Goal: Check status

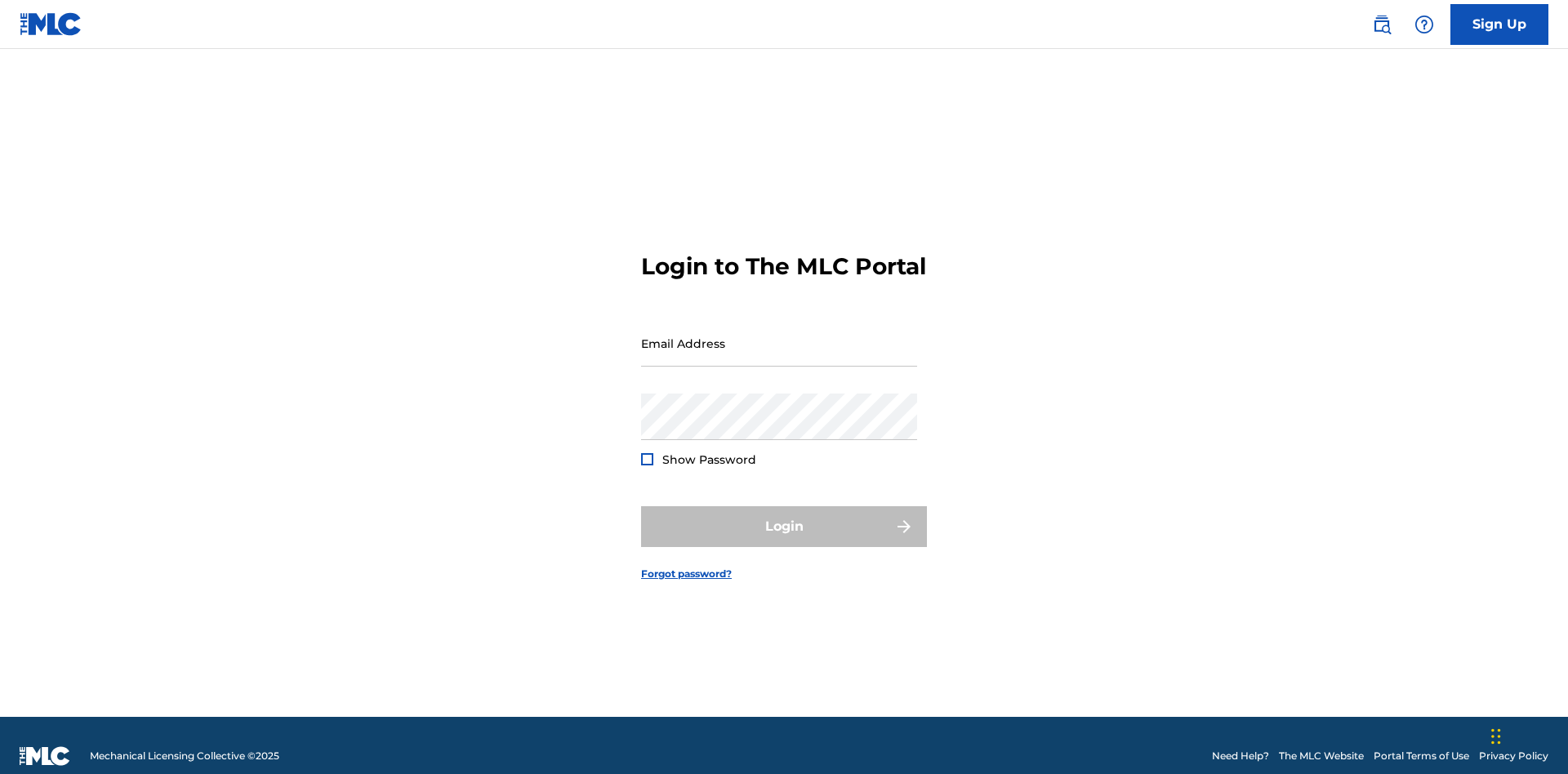
scroll to position [21, 0]
click at [779, 335] on input "Email Address" at bounding box center [778, 343] width 276 height 47
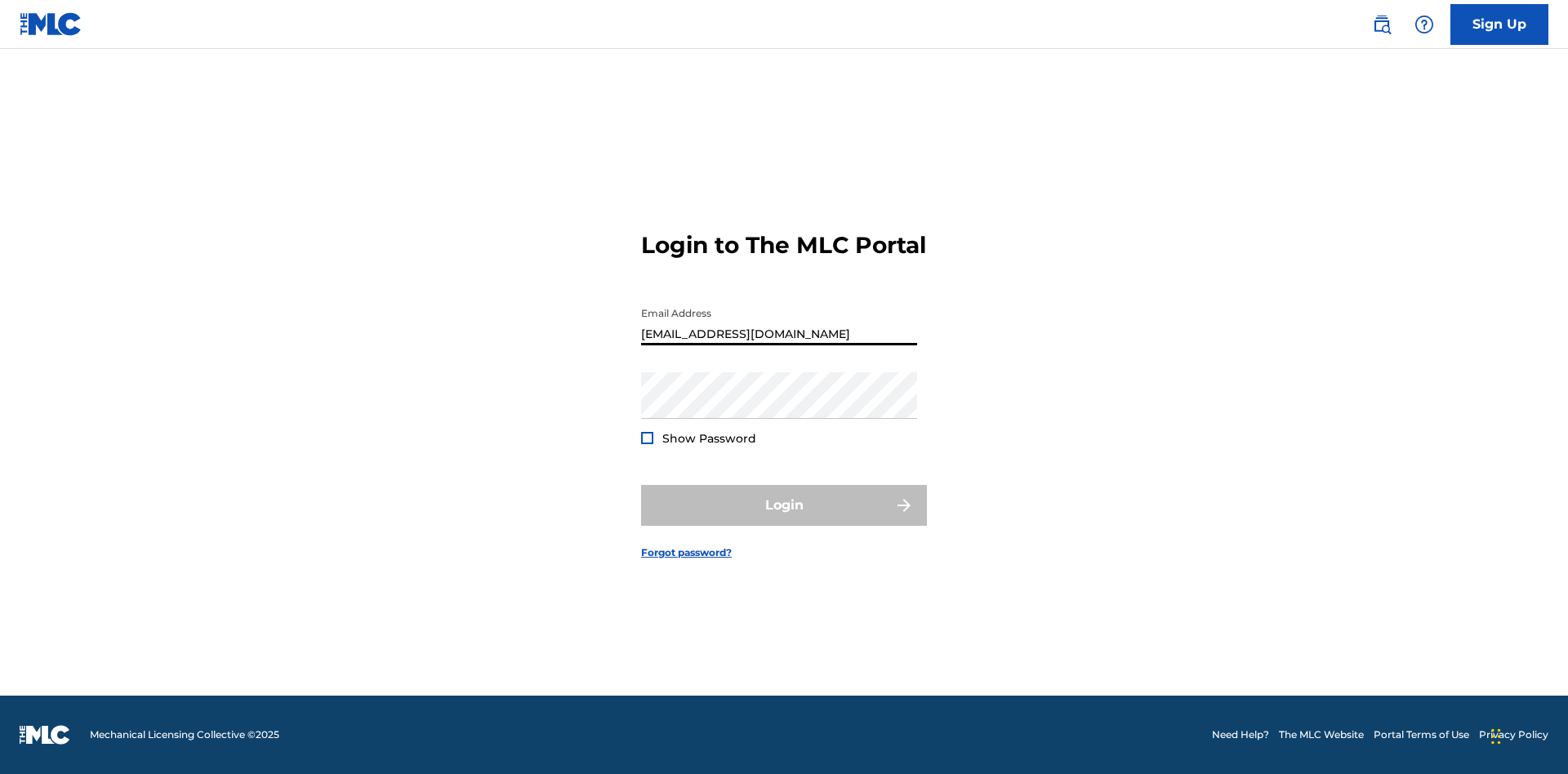
type input "[EMAIL_ADDRESS][DOMAIN_NAME]"
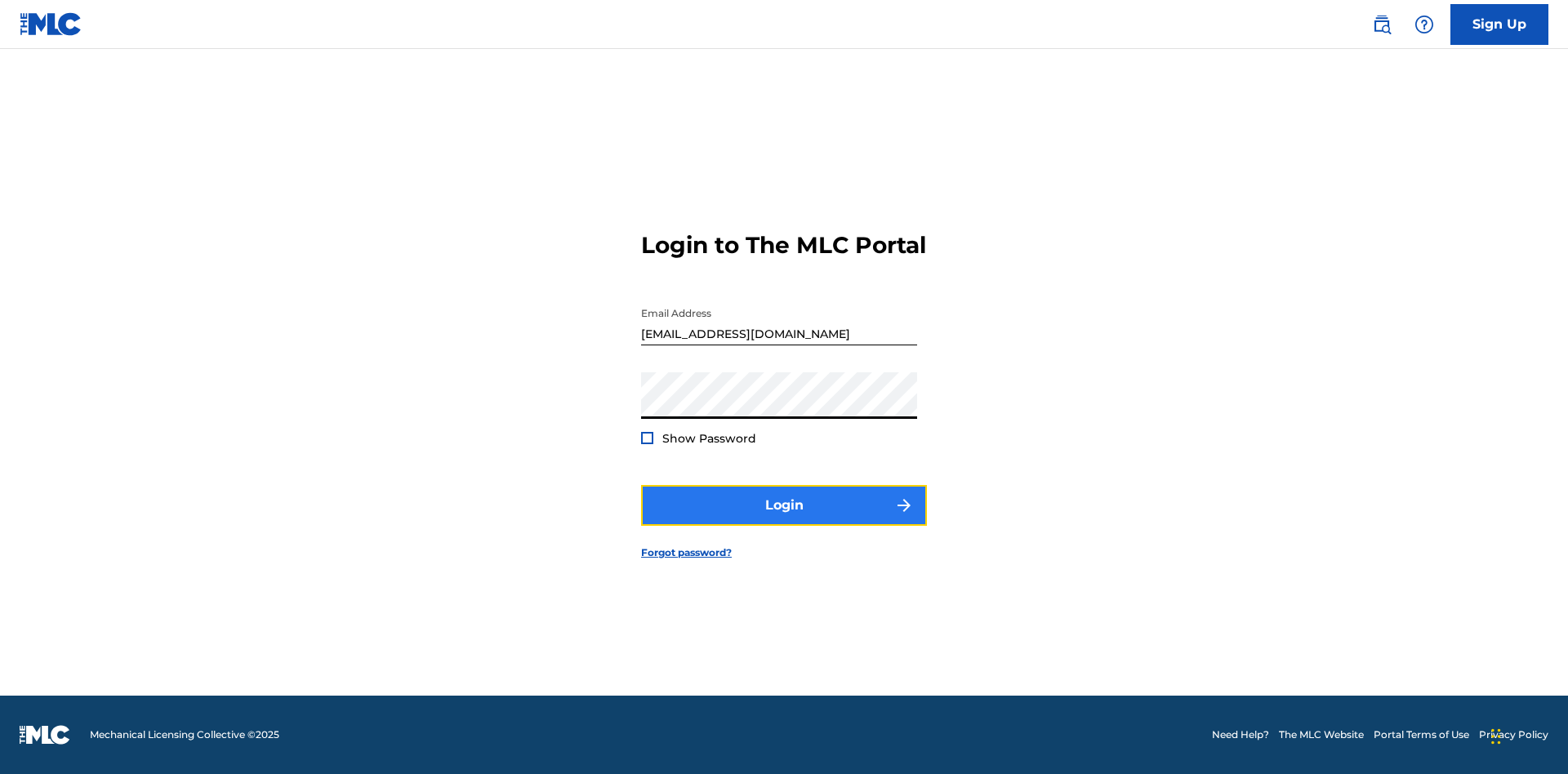
click at [784, 520] on button "Login" at bounding box center [783, 505] width 286 height 41
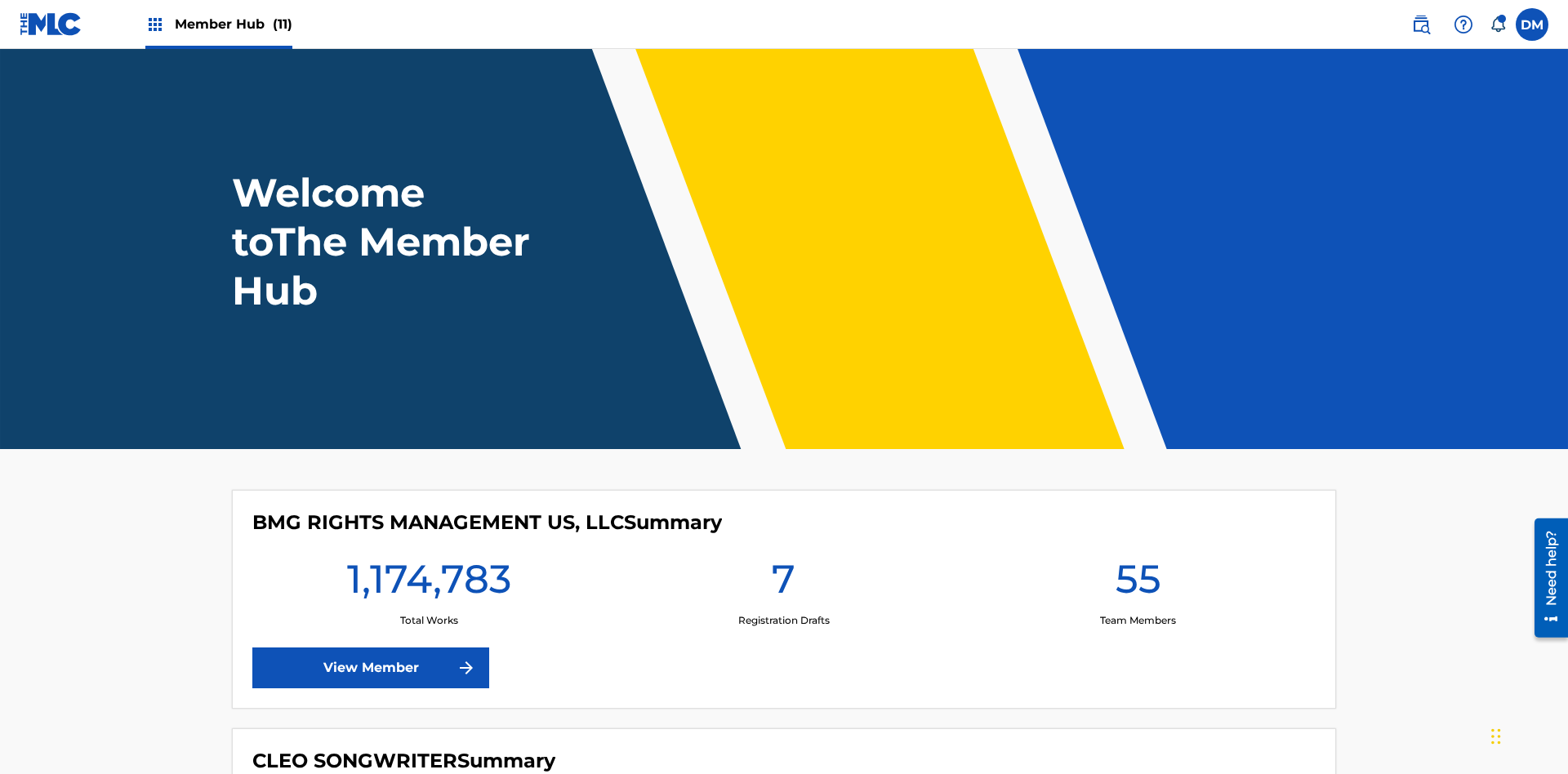
click at [233, 23] on span "Member Hub (11)" at bounding box center [233, 23] width 118 height 19
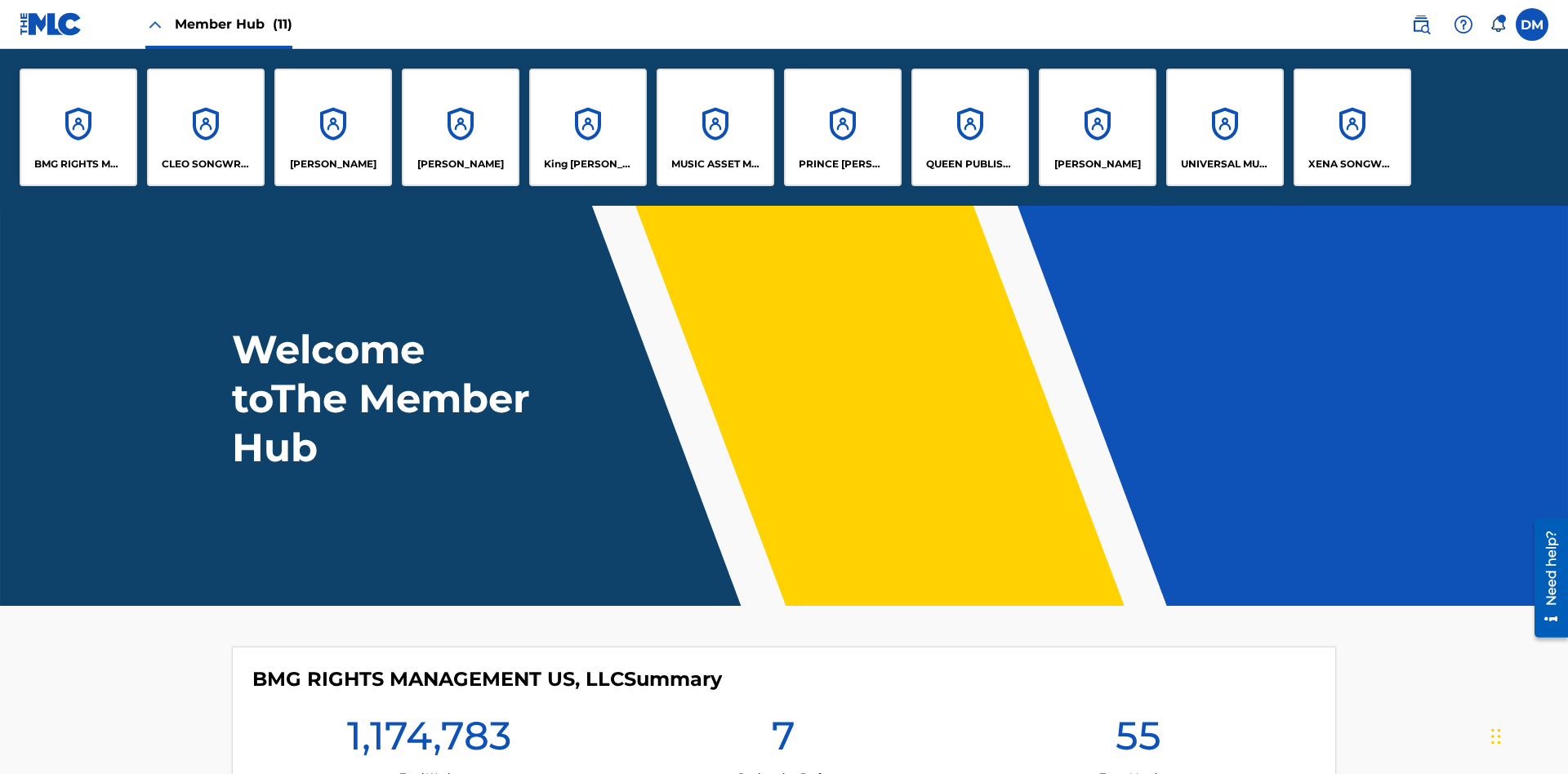
scroll to position [58, 0]
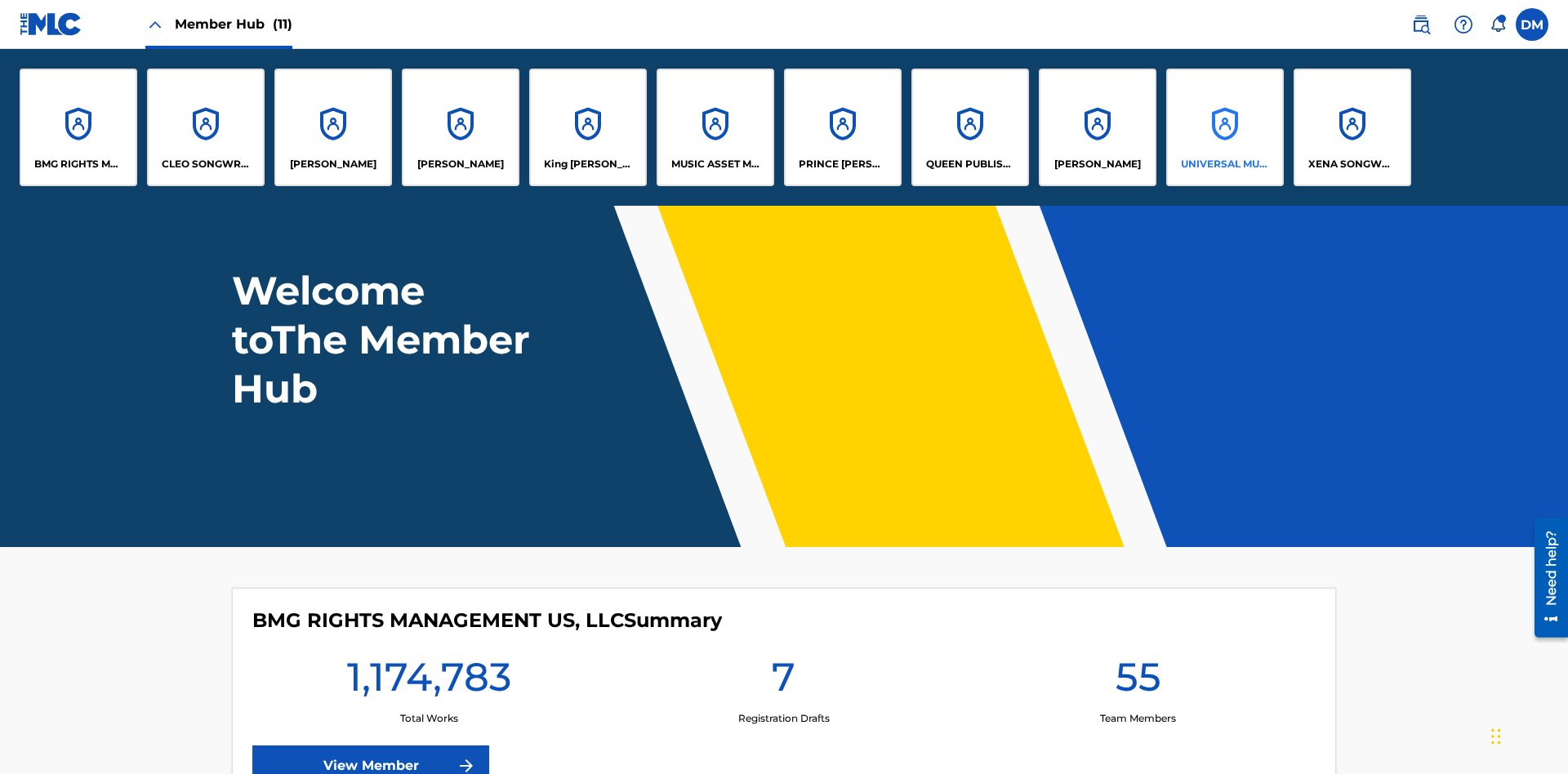
click at [1224, 164] on p "UNIVERSAL MUSIC PUB GROUP" at bounding box center [1225, 164] width 89 height 15
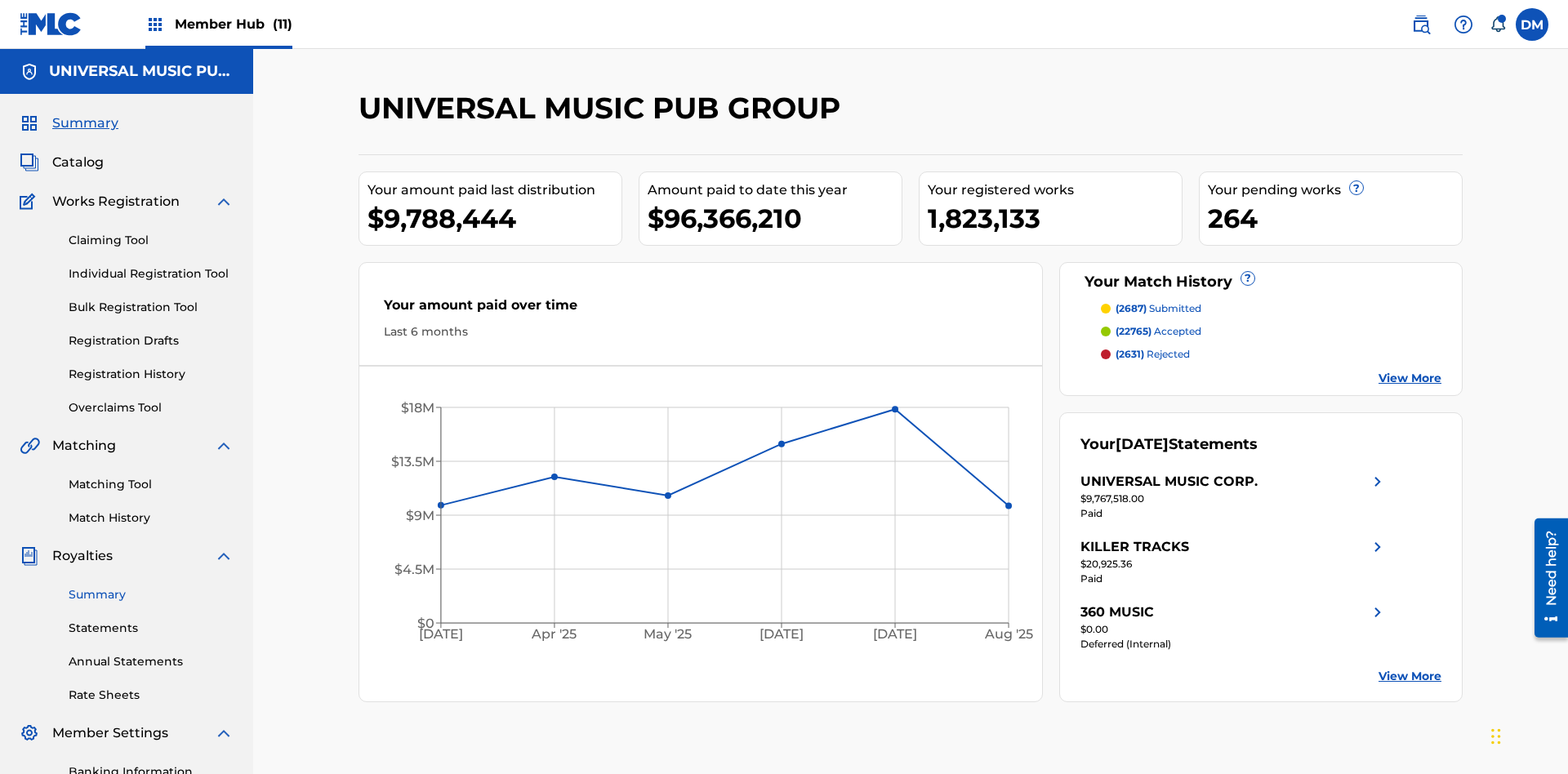
click at [151, 586] on link "Summary" at bounding box center [150, 595] width 165 height 18
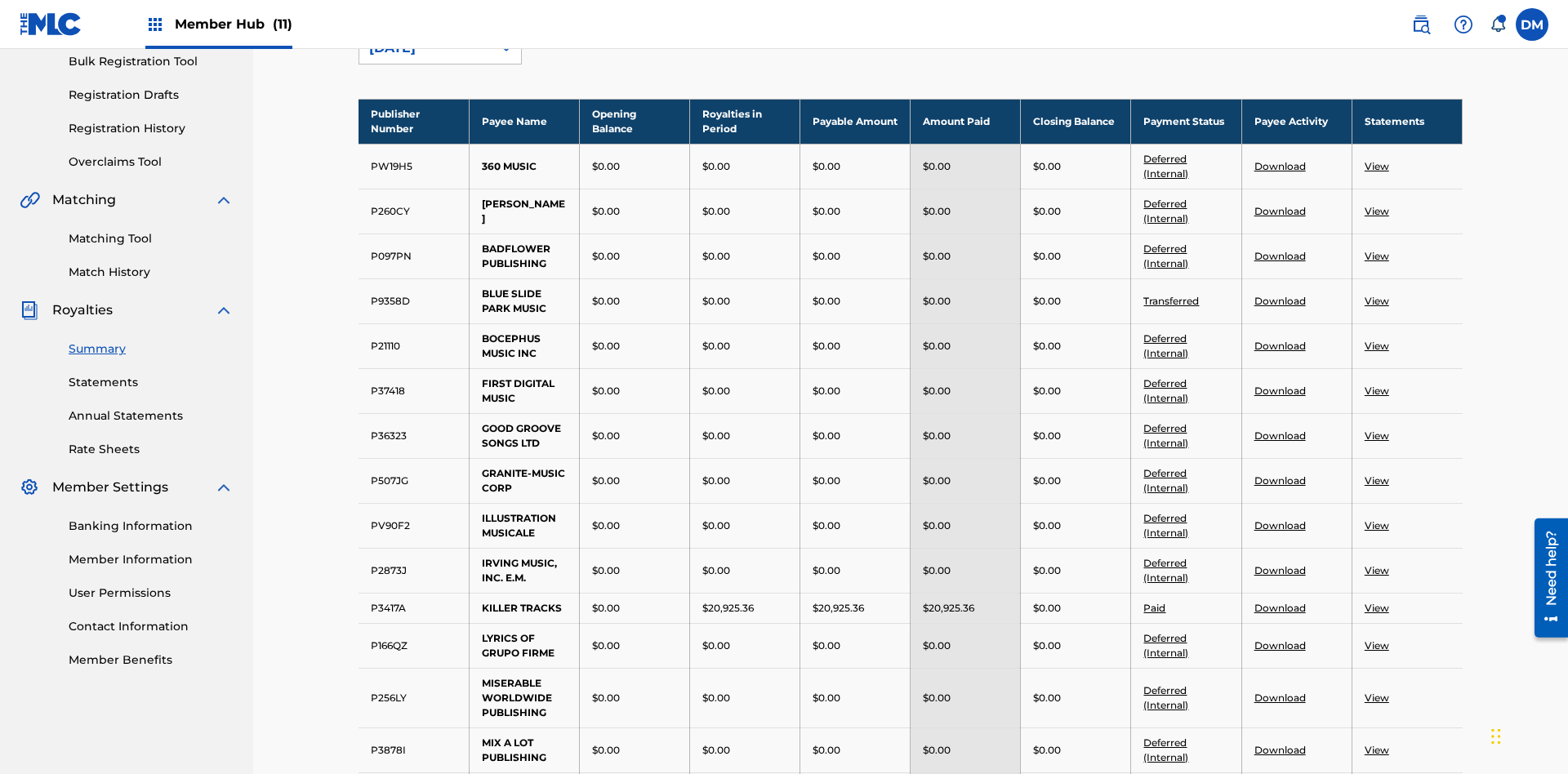
scroll to position [180, 0]
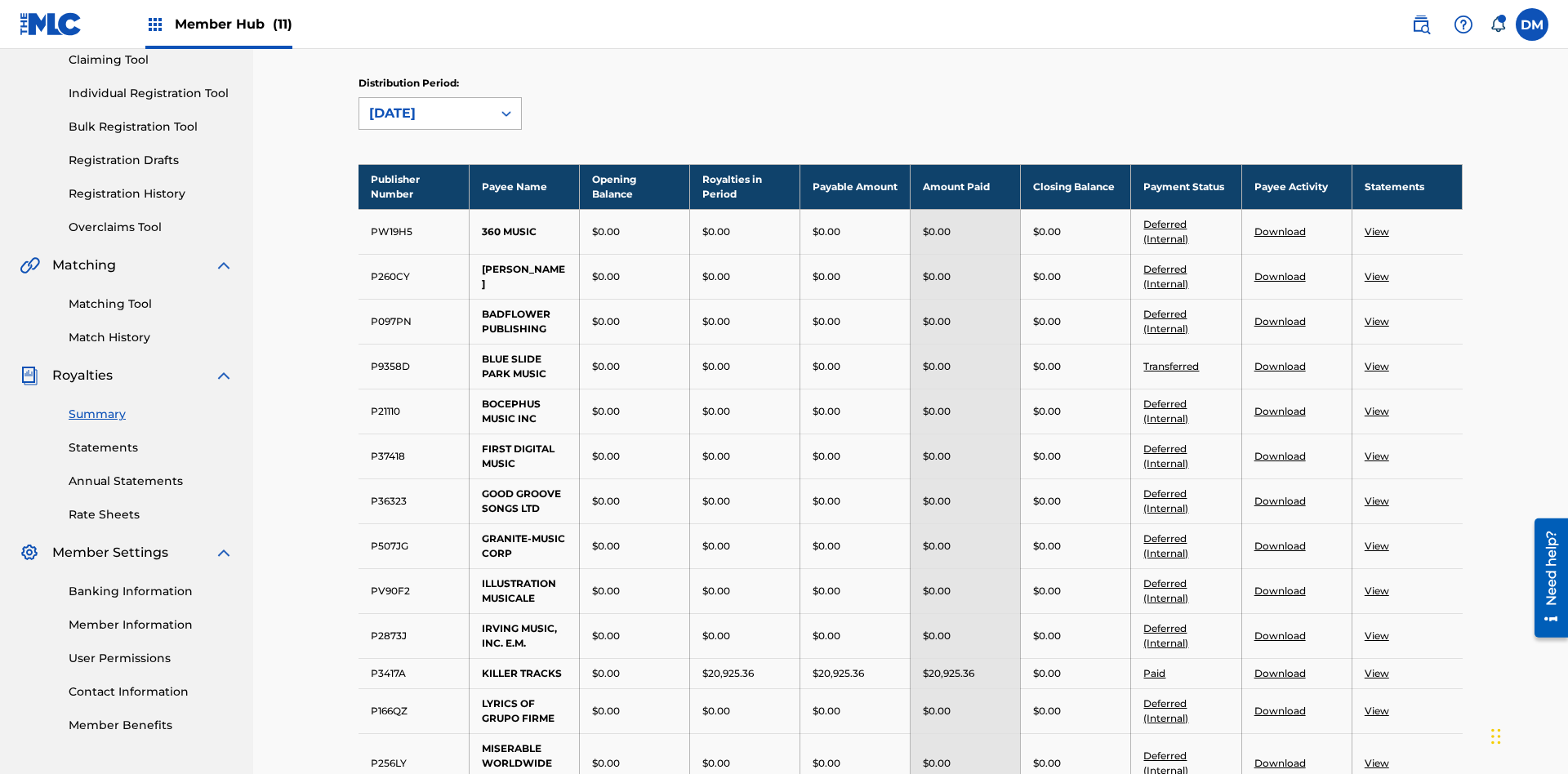
click at [425, 113] on div "[DATE]" at bounding box center [425, 113] width 113 height 19
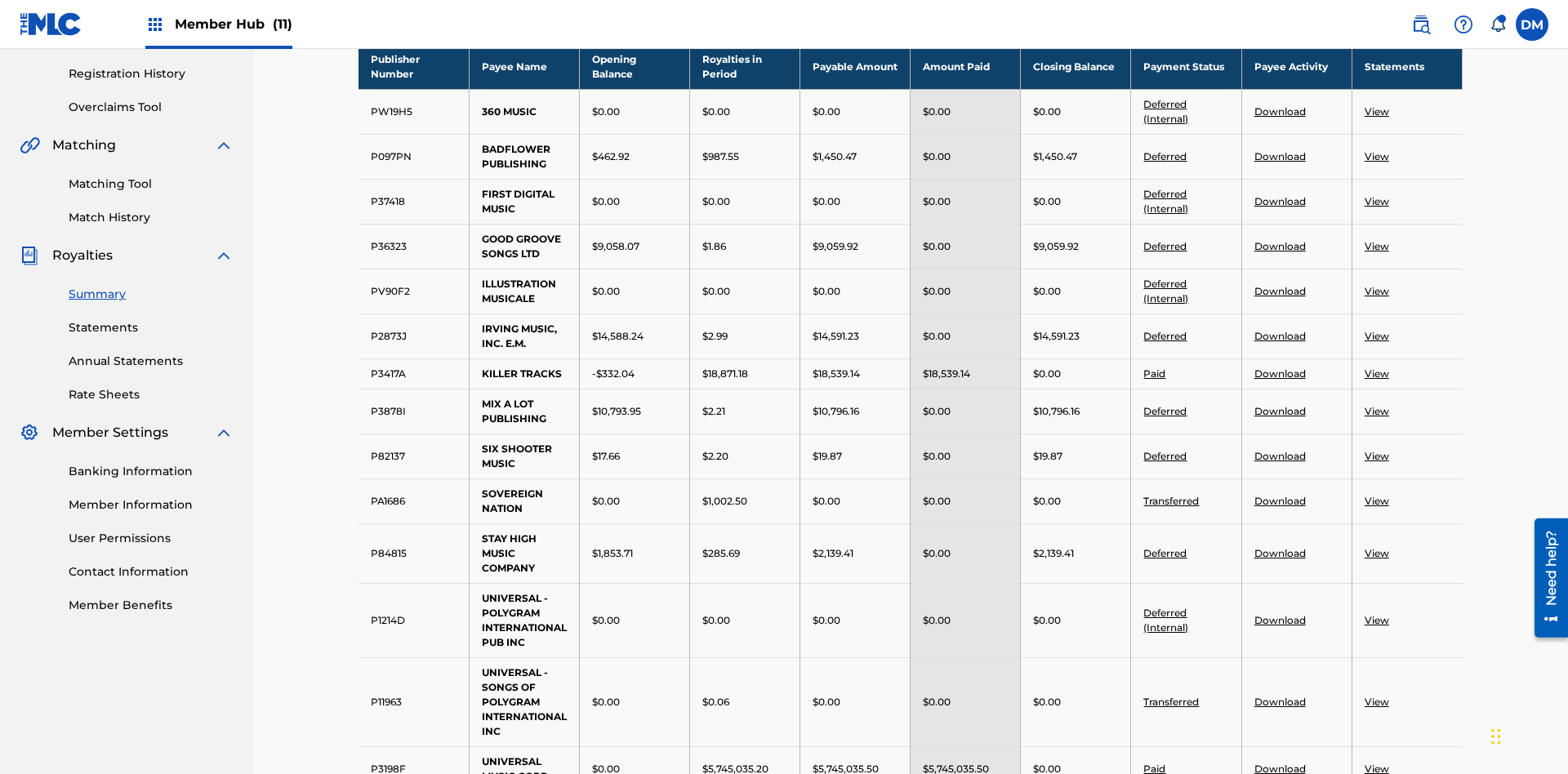
scroll to position [652, 0]
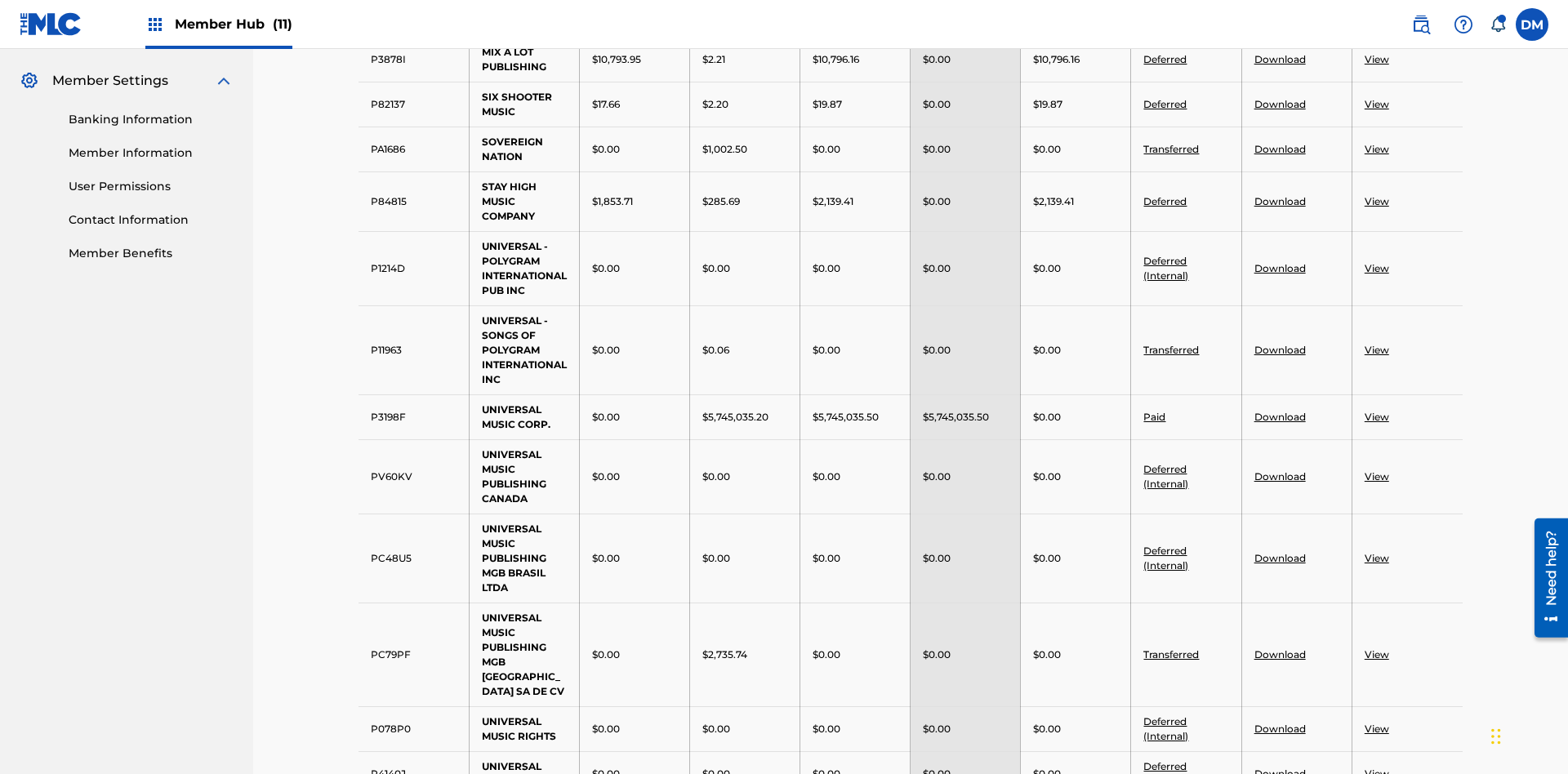
click at [1165, 103] on link "Deferred" at bounding box center [1164, 103] width 43 height 13
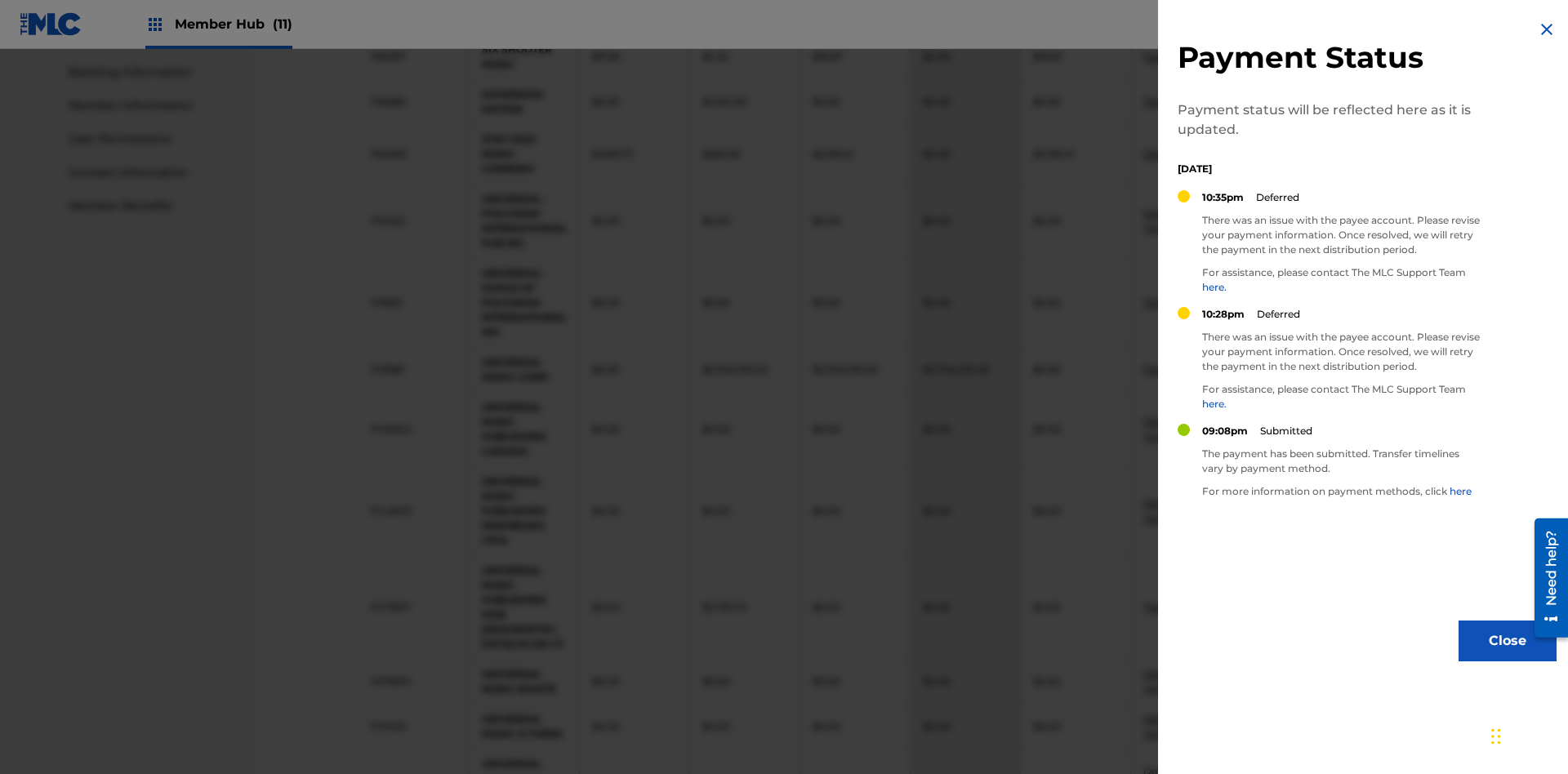
click at [1547, 29] on img at bounding box center [1547, 29] width 20 height 19
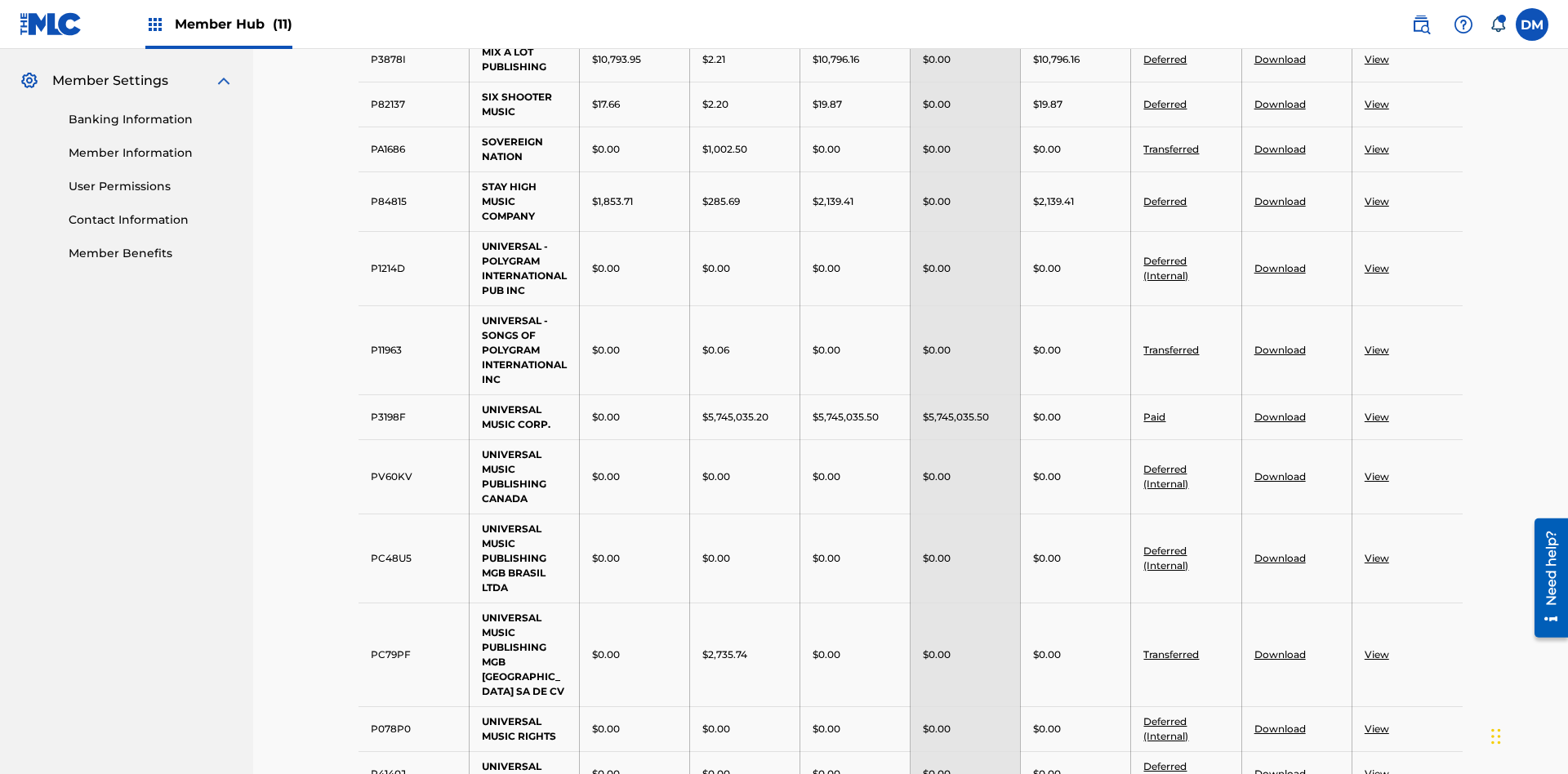
click at [1165, 103] on link "Deferred" at bounding box center [1164, 103] width 43 height 13
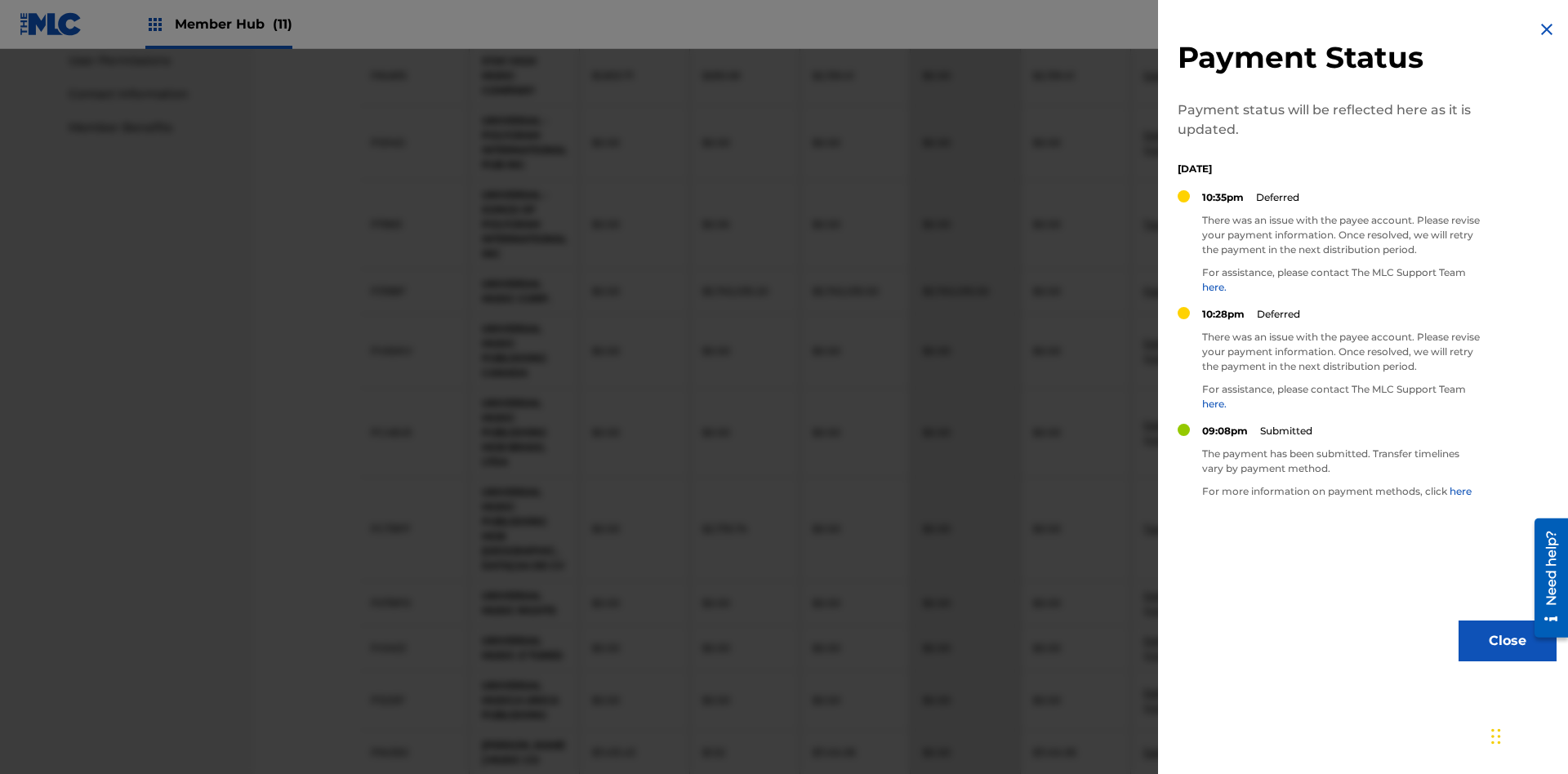
click at [1547, 29] on img at bounding box center [1547, 29] width 20 height 19
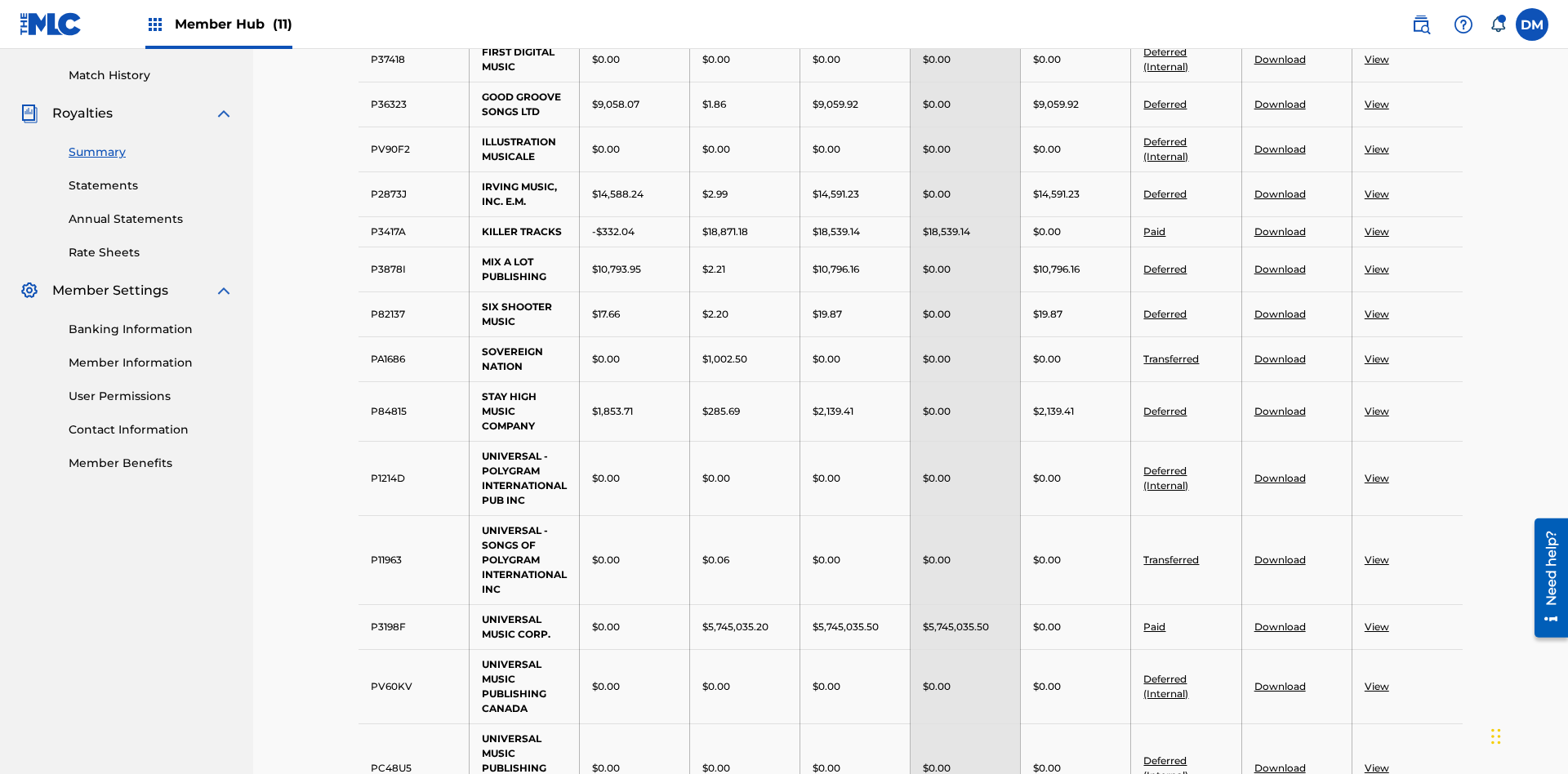
scroll to position [426, 0]
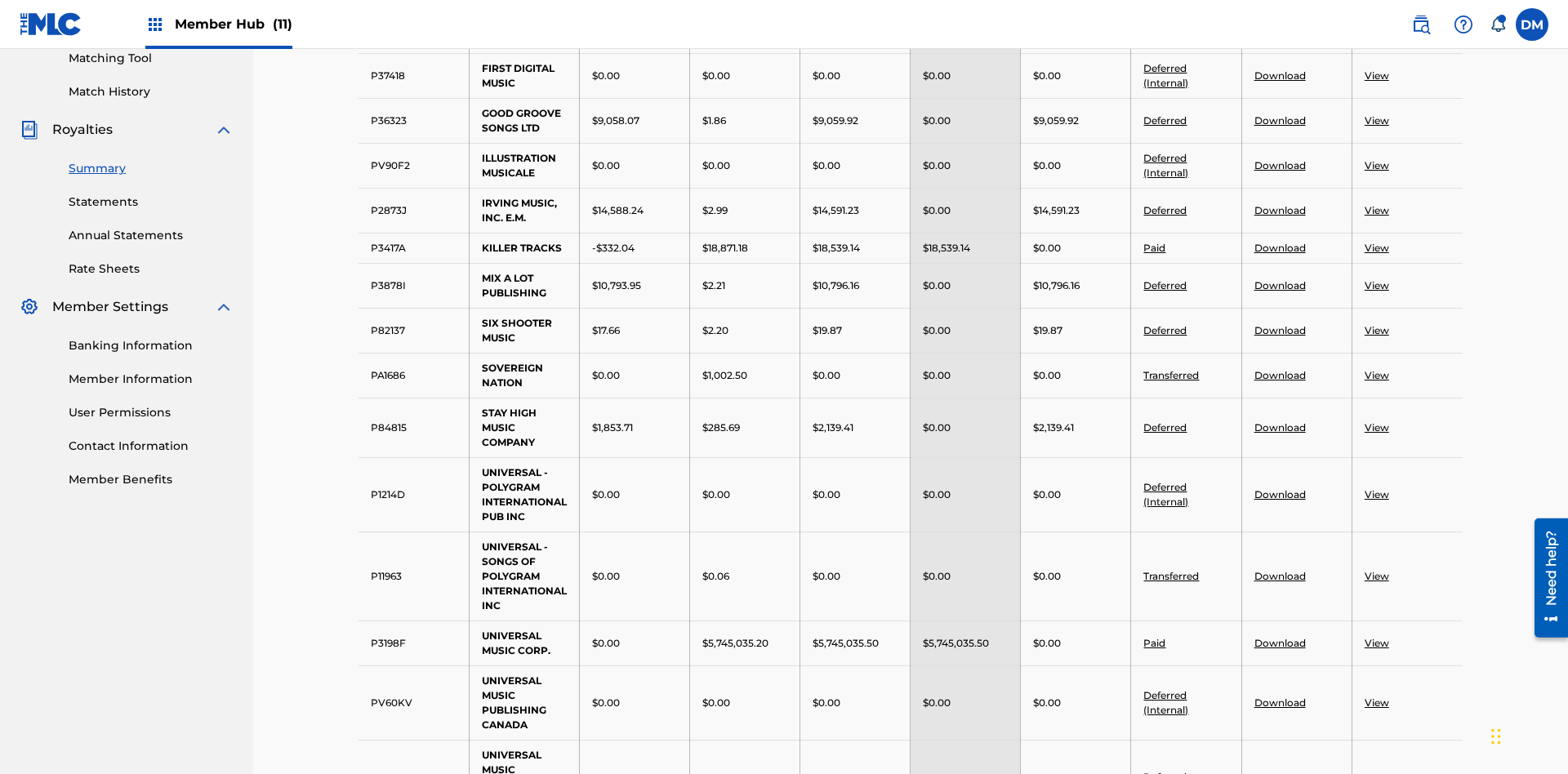
click at [1278, 120] on link "Download" at bounding box center [1279, 120] width 52 height 13
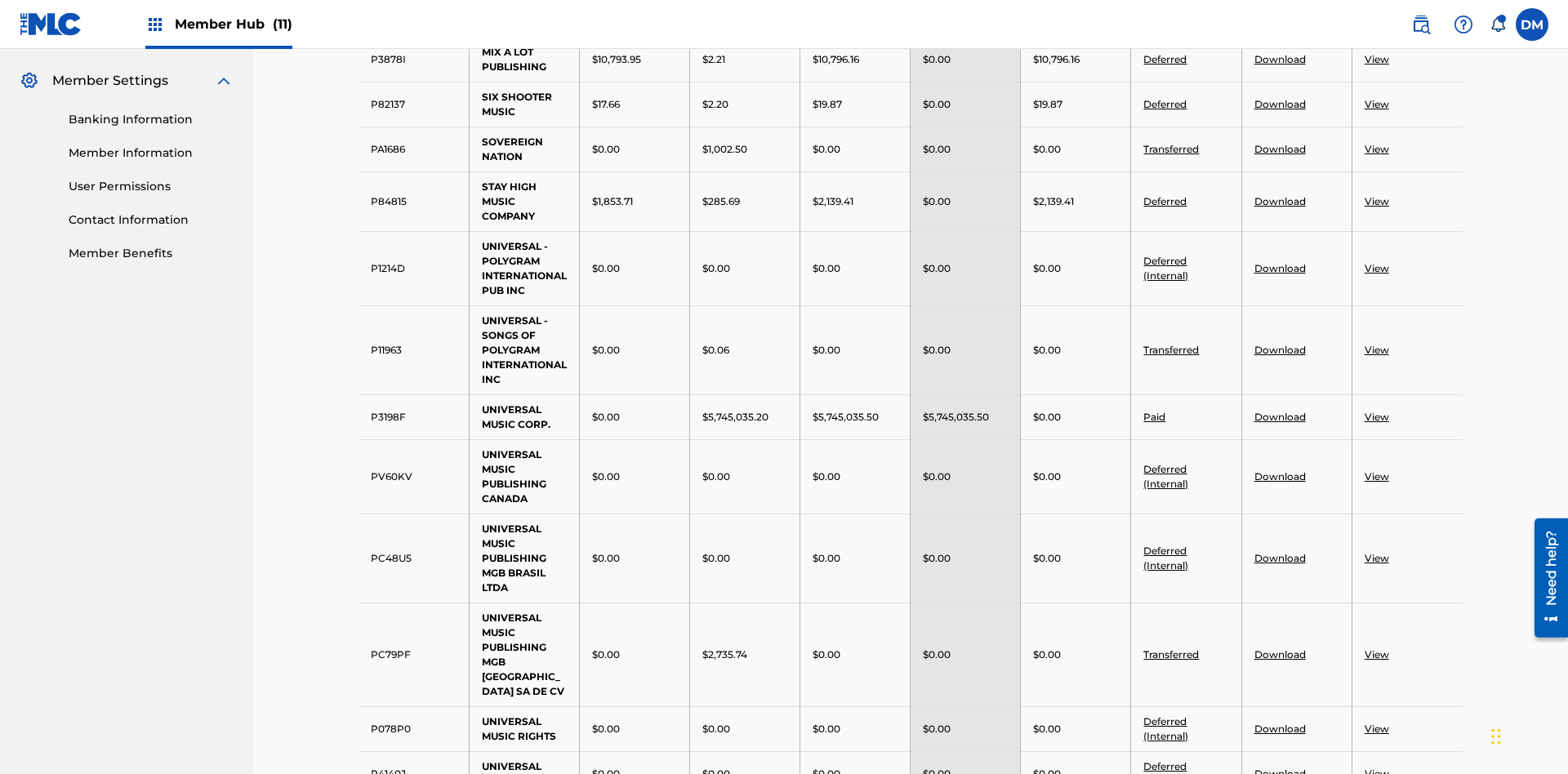
scroll to position [636, 0]
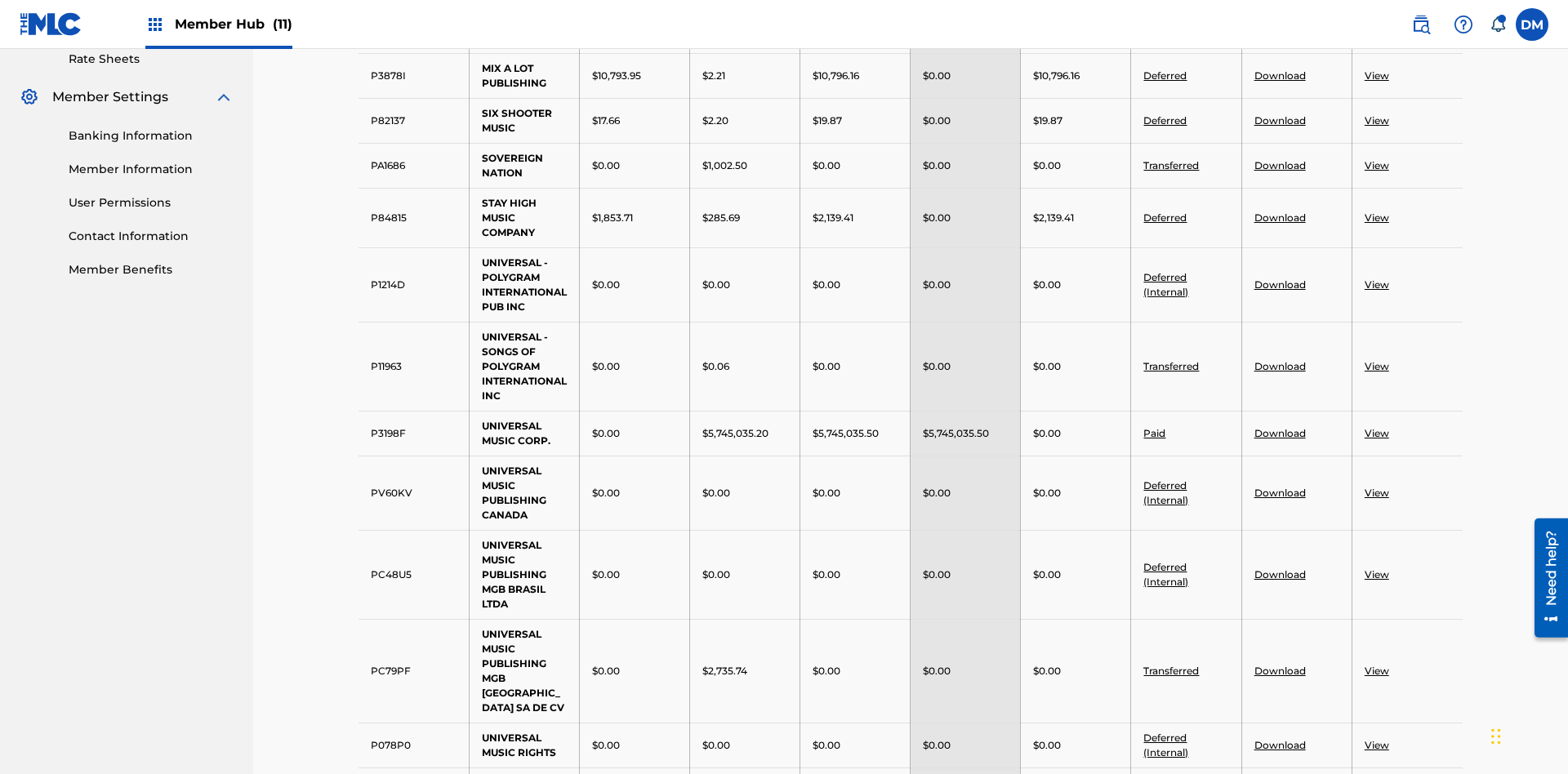
click at [1278, 120] on link "Download" at bounding box center [1279, 120] width 52 height 13
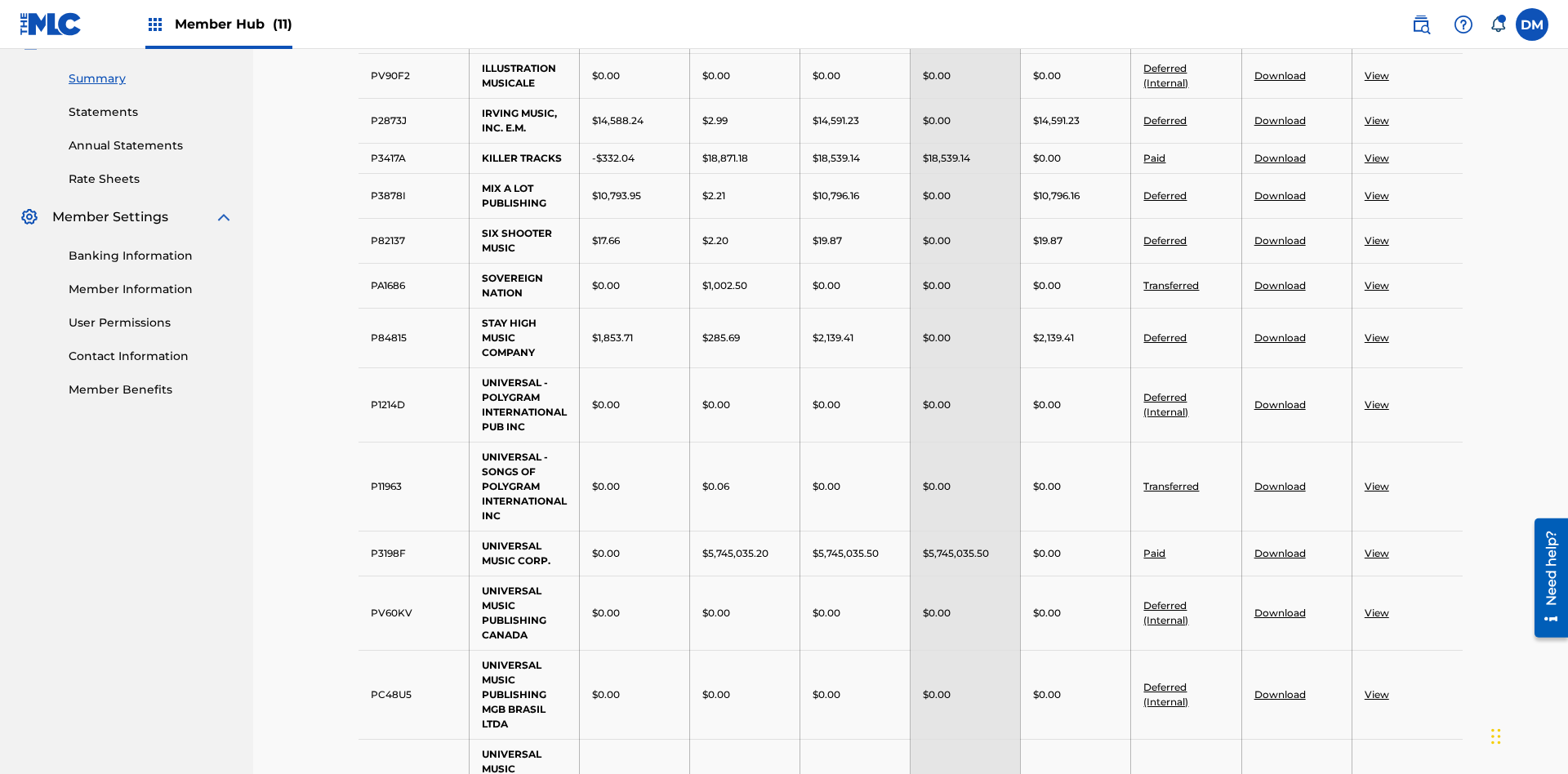
scroll to position [532, 0]
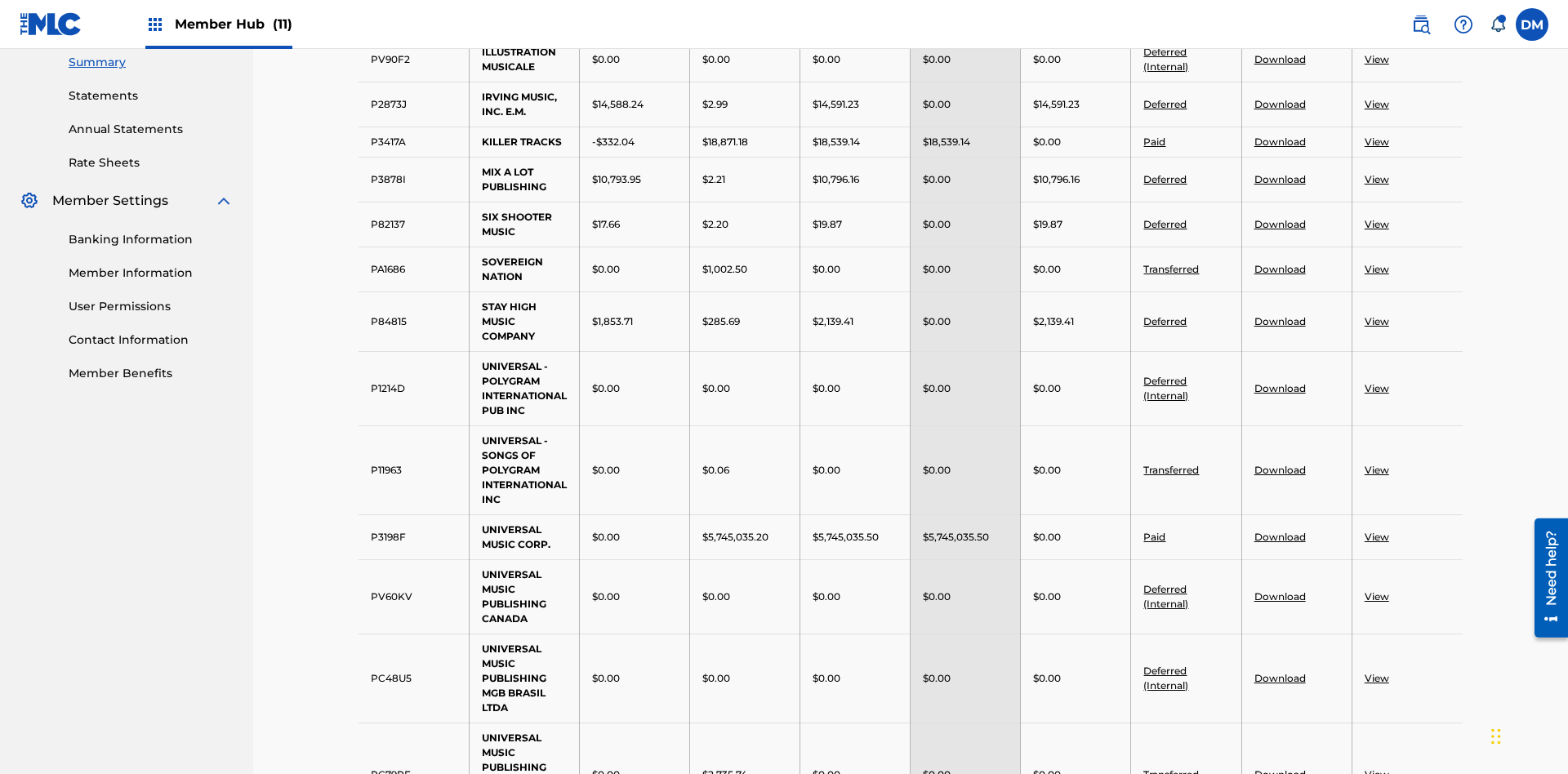
click at [1376, 103] on link "View" at bounding box center [1376, 103] width 24 height 13
